Goal: Task Accomplishment & Management: Use online tool/utility

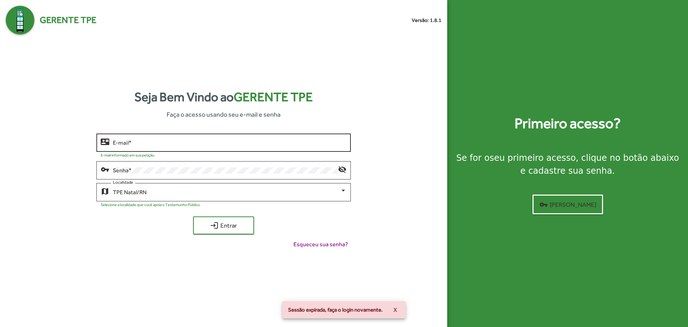
click at [144, 144] on input "E-mail *" at bounding box center [229, 142] width 233 height 6
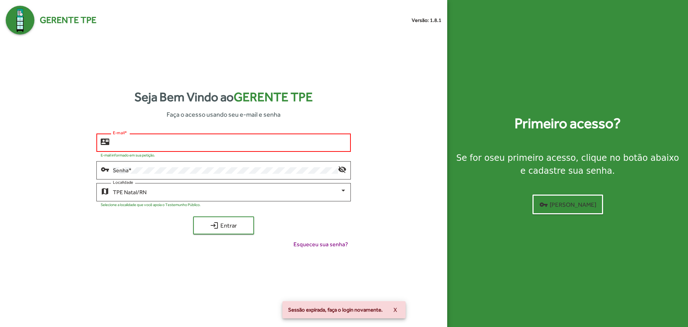
type input "**********"
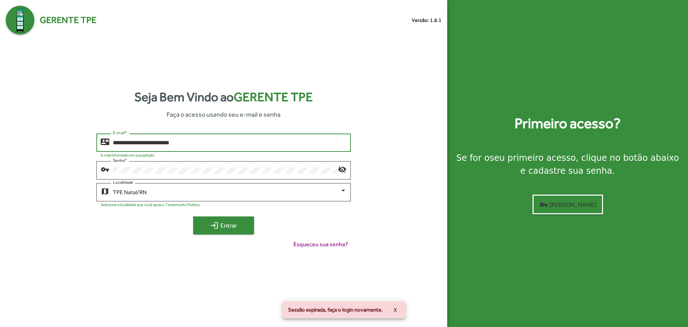
click at [215, 220] on span "login Entrar" at bounding box center [224, 225] width 48 height 13
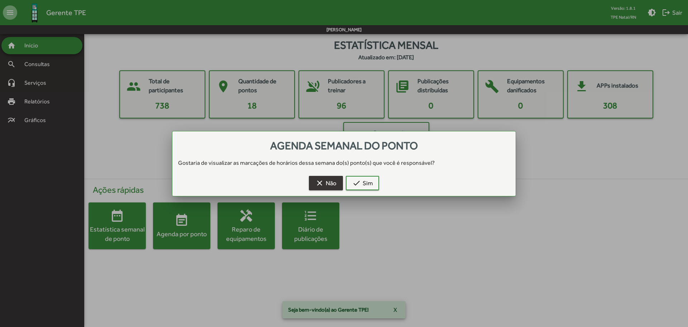
click at [314, 181] on button "clear Não" at bounding box center [326, 183] width 34 height 14
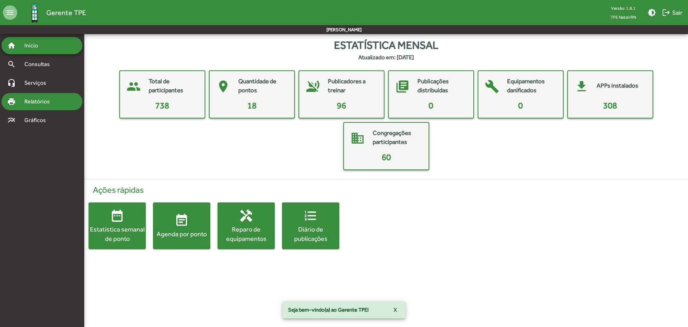
click at [51, 100] on span "Relatórios" at bounding box center [39, 101] width 39 height 9
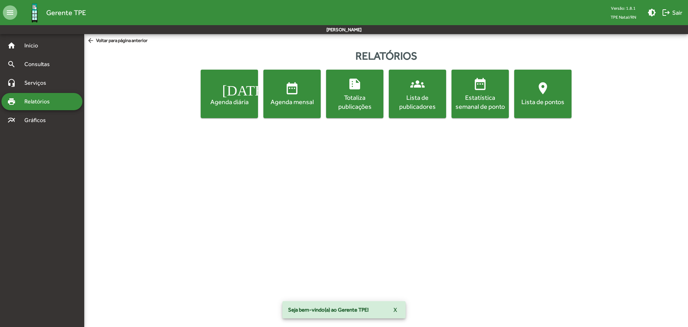
click at [266, 90] on span "date_range Agenda mensal" at bounding box center [292, 93] width 54 height 25
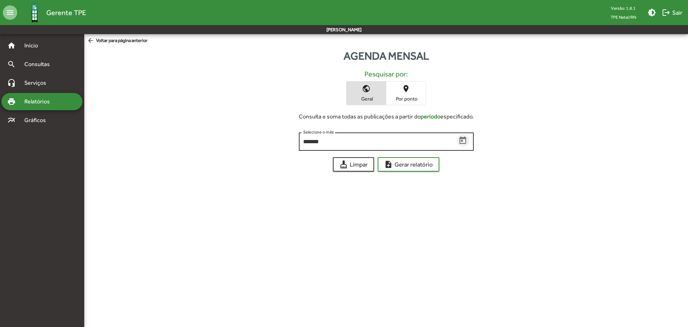
click at [461, 138] on icon "Open calendar" at bounding box center [462, 140] width 7 height 8
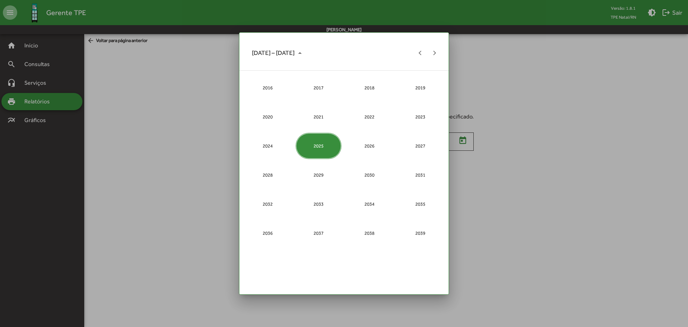
drag, startPoint x: 205, startPoint y: 123, endPoint x: 114, endPoint y: 119, distance: 91.1
click at [201, 123] on div at bounding box center [344, 163] width 688 height 327
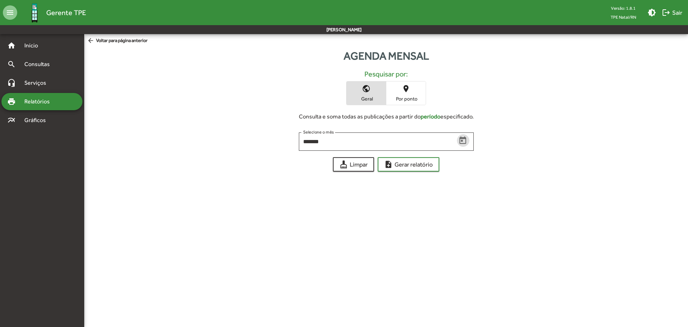
click at [53, 93] on div "print Relatórios" at bounding box center [41, 101] width 81 height 17
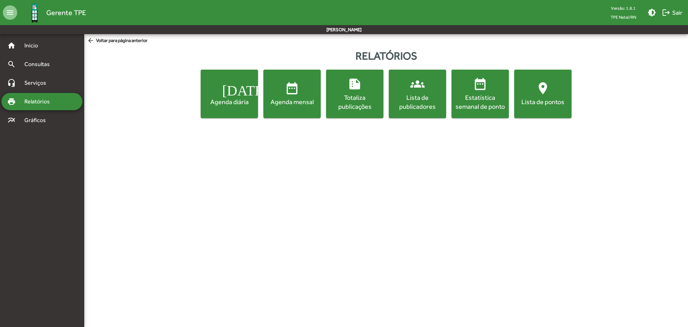
click at [222, 88] on span "[DATE] Agenda diária" at bounding box center [229, 93] width 54 height 25
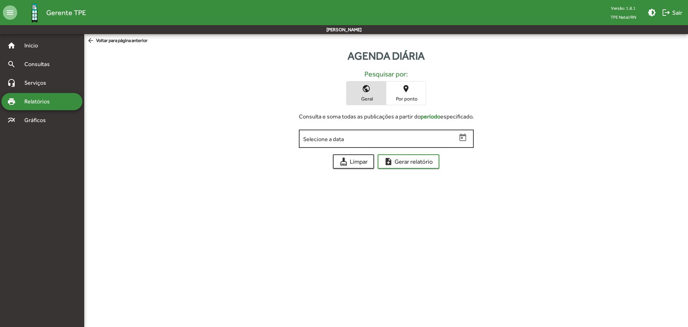
click at [455, 135] on div "Selecione a data" at bounding box center [380, 138] width 154 height 20
click at [465, 138] on icon "Open calendar" at bounding box center [462, 137] width 9 height 9
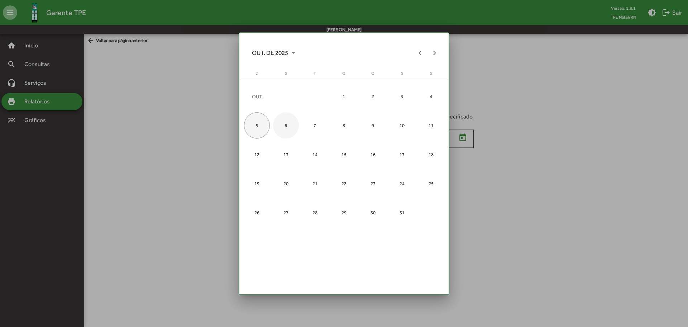
click at [291, 127] on div "6" at bounding box center [286, 125] width 26 height 26
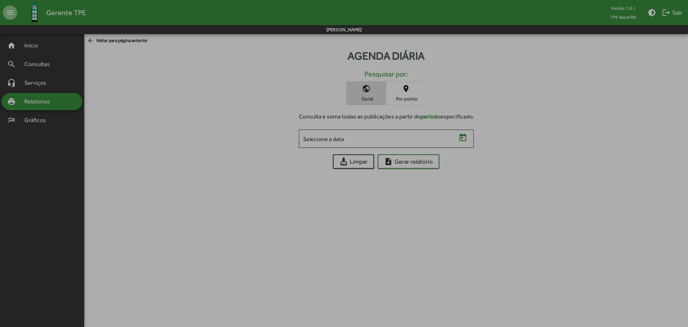
type input "**********"
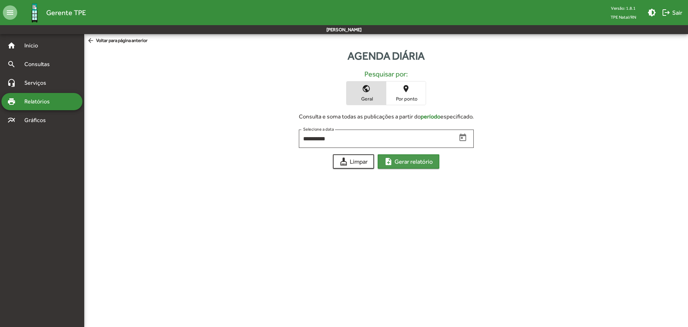
click at [430, 159] on span "note_add Gerar relatório" at bounding box center [408, 161] width 49 height 13
